Goal: Information Seeking & Learning: Learn about a topic

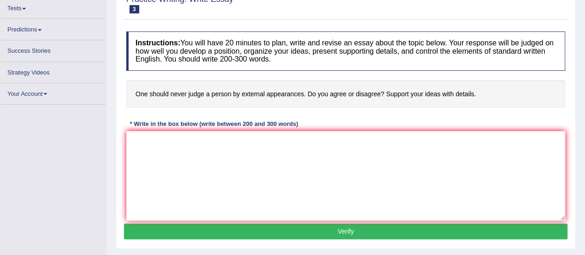
scroll to position [92, 0]
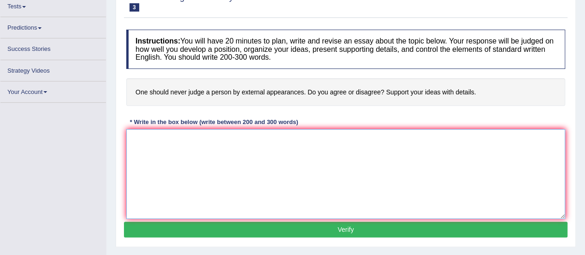
click at [186, 162] on textarea at bounding box center [345, 174] width 439 height 90
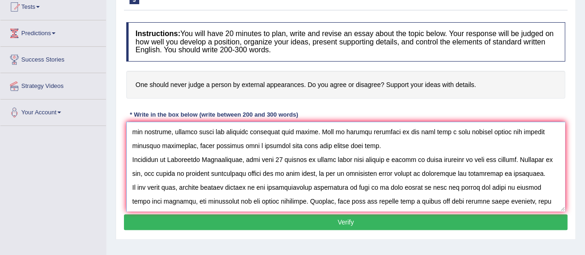
scroll to position [77, 0]
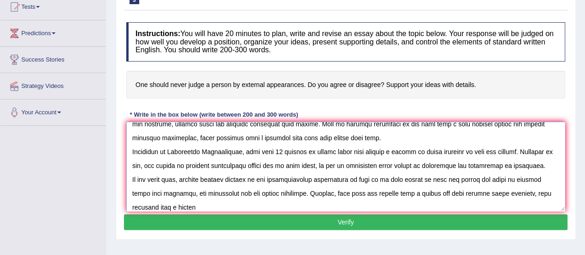
click at [374, 200] on textarea at bounding box center [345, 167] width 439 height 90
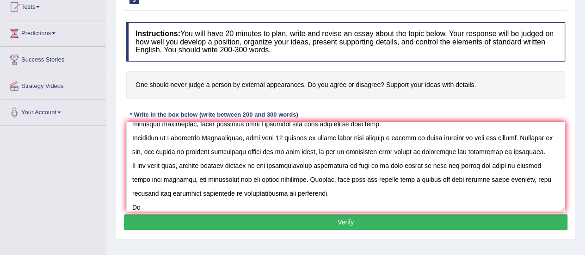
click at [479, 245] on div "Home Practice Writing: Write Essay External appearances « Prev Next » Report Qu…" at bounding box center [345, 127] width 478 height 462
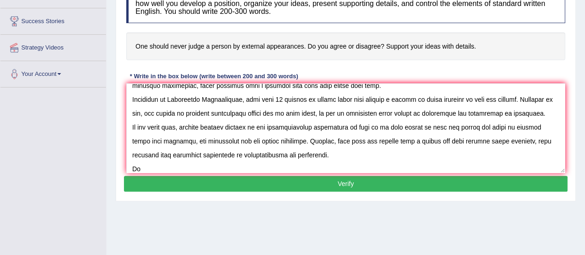
scroll to position [141, 0]
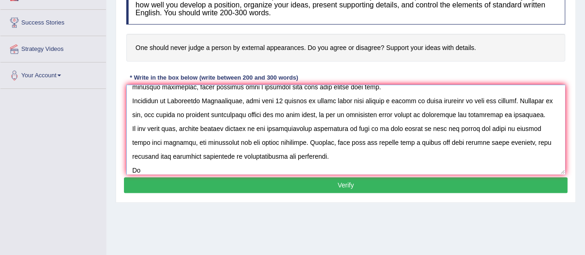
click at [271, 165] on textarea at bounding box center [345, 130] width 439 height 90
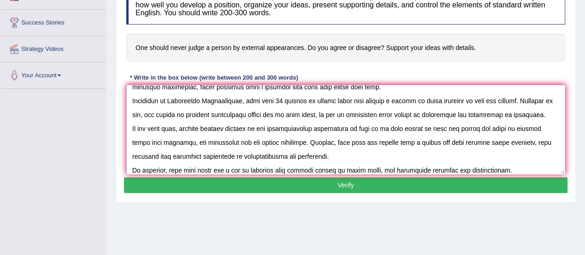
type textarea "One of the most conspicuous trends in [DATE] world is the colossal upsurge in j…"
click at [245, 189] on button "Verify" at bounding box center [345, 185] width 443 height 16
click at [333, 182] on button "Verify" at bounding box center [345, 185] width 443 height 16
drag, startPoint x: 333, startPoint y: 182, endPoint x: 326, endPoint y: 184, distance: 7.1
click at [326, 184] on button "Verify" at bounding box center [345, 185] width 443 height 16
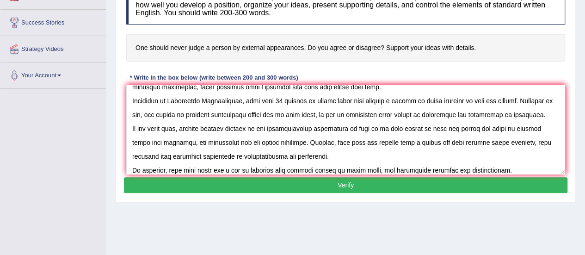
click at [362, 183] on button "Verify" at bounding box center [345, 185] width 443 height 16
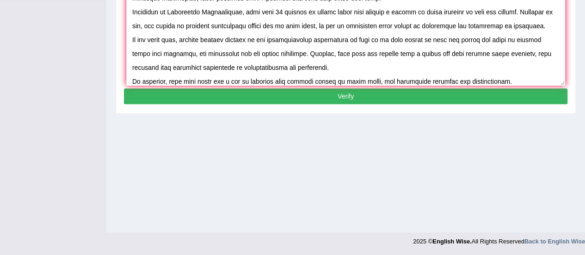
scroll to position [230, 0]
click at [346, 96] on button "Verify" at bounding box center [345, 96] width 443 height 16
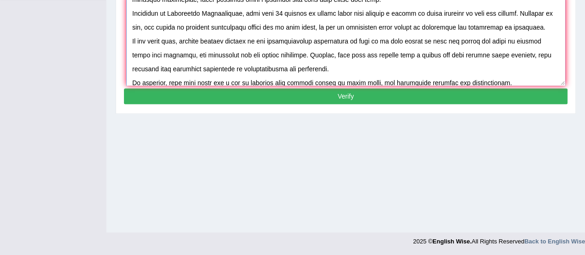
scroll to position [97, 0]
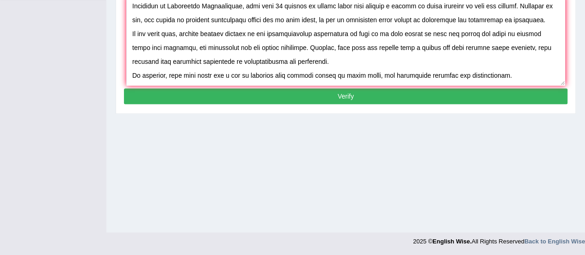
click at [347, 92] on button "Verify" at bounding box center [345, 96] width 443 height 16
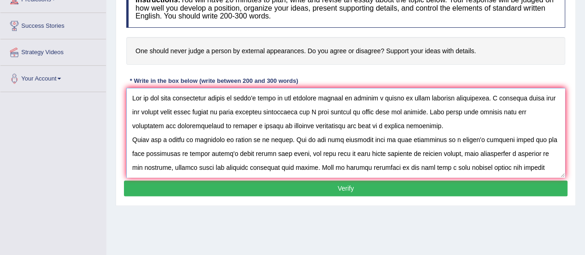
scroll to position [138, 0]
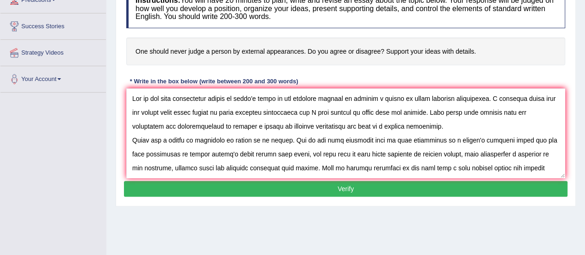
click at [344, 190] on button "Verify" at bounding box center [345, 189] width 443 height 16
click at [335, 221] on div "Home Practice Writing: Write Essay External appearances « Prev Next » Report Qu…" at bounding box center [345, 93] width 478 height 462
drag, startPoint x: 344, startPoint y: 186, endPoint x: 346, endPoint y: 228, distance: 41.6
click at [346, 228] on div "Home Practice Writing: Write Essay External appearances « Prev Next » Report Qu…" at bounding box center [345, 93] width 478 height 462
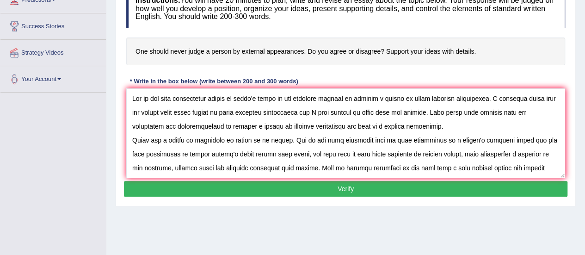
click at [348, 188] on button "Verify" at bounding box center [345, 189] width 443 height 16
click at [333, 184] on button "Verify" at bounding box center [345, 189] width 443 height 16
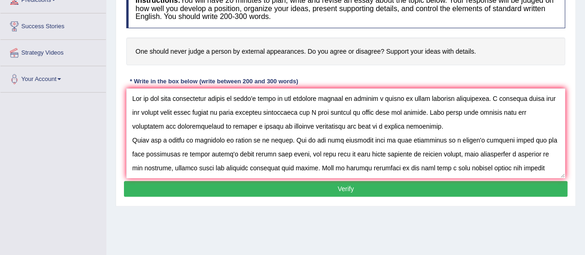
click at [333, 184] on button "Verify" at bounding box center [345, 189] width 443 height 16
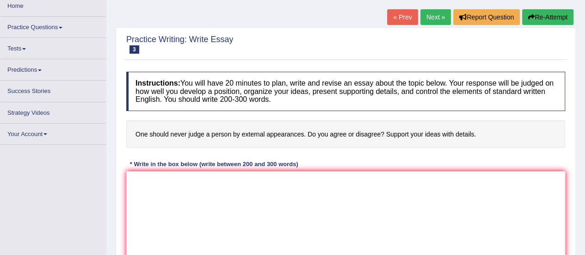
scroll to position [27, 0]
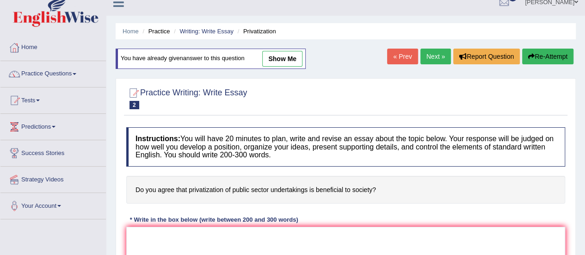
click at [77, 71] on link "Practice Questions" at bounding box center [52, 72] width 105 height 23
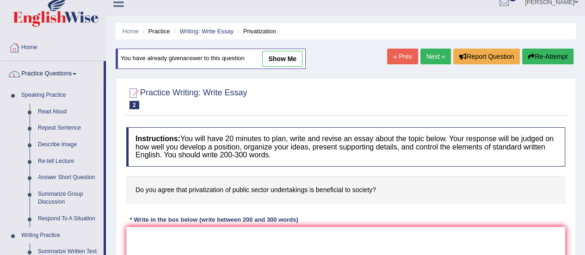
click at [109, 155] on div "Home Practice Writing: Write Essay Privatization You have already given answer …" at bounding box center [345, 220] width 478 height 462
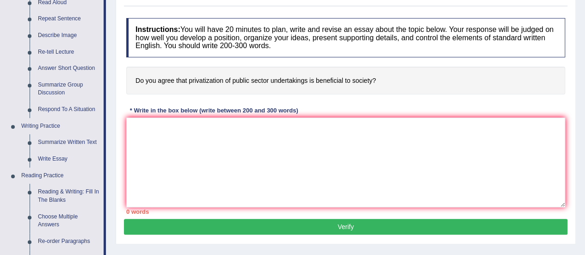
scroll to position [159, 0]
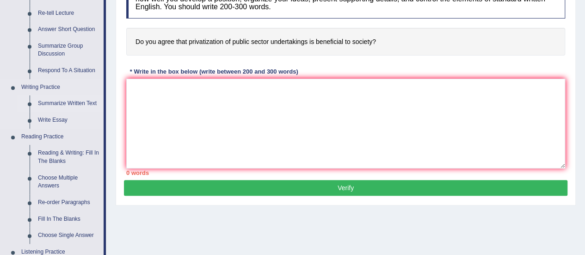
click at [66, 99] on link "Summarize Written Text" at bounding box center [69, 103] width 70 height 17
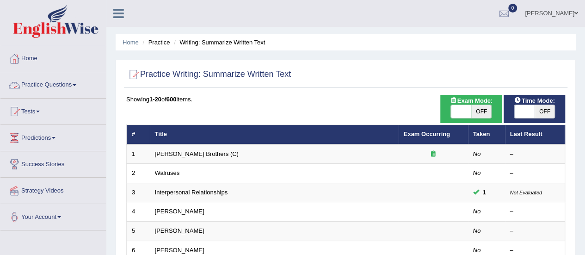
click at [73, 88] on link "Practice Questions" at bounding box center [52, 83] width 105 height 23
